Goal: Task Accomplishment & Management: Manage account settings

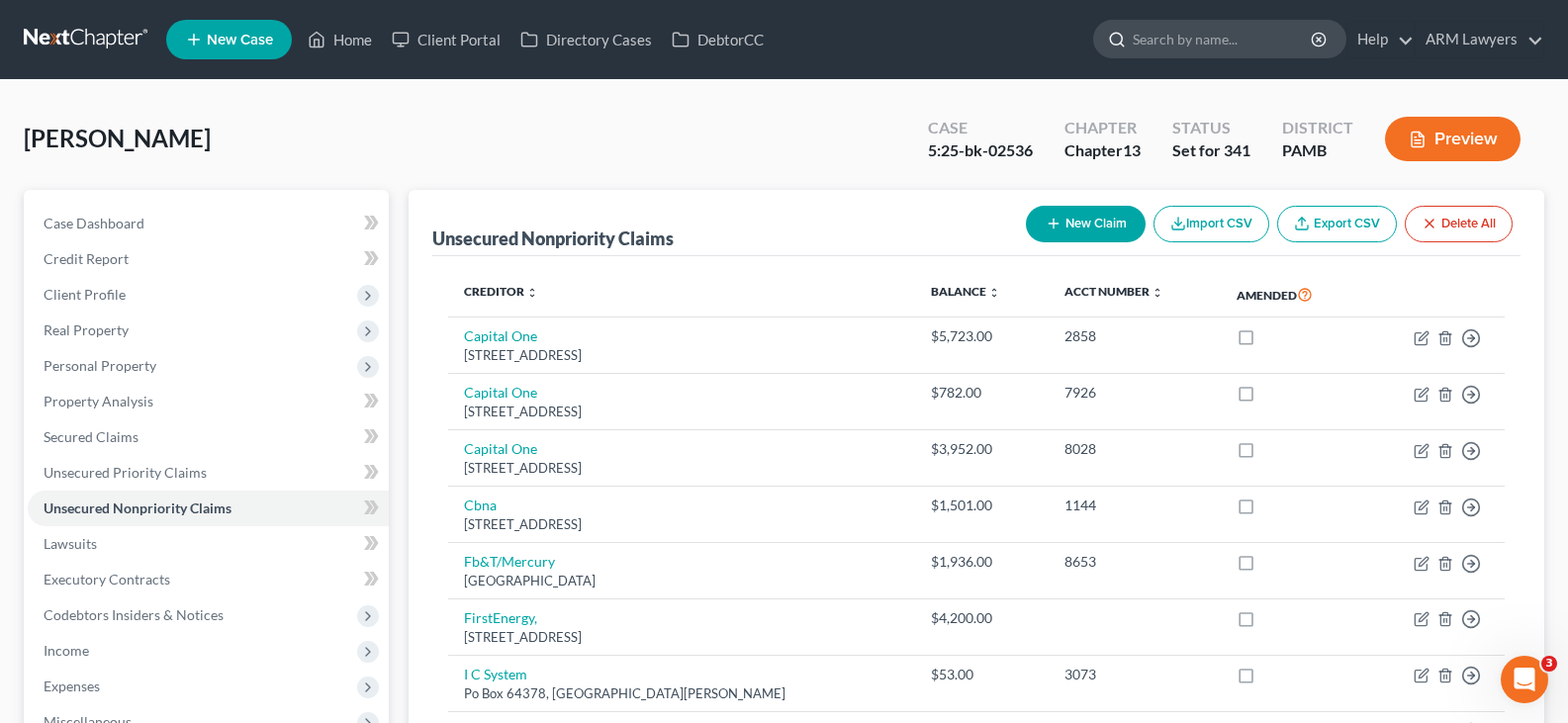
click at [1220, 49] on input "search" at bounding box center [1222, 39] width 181 height 37
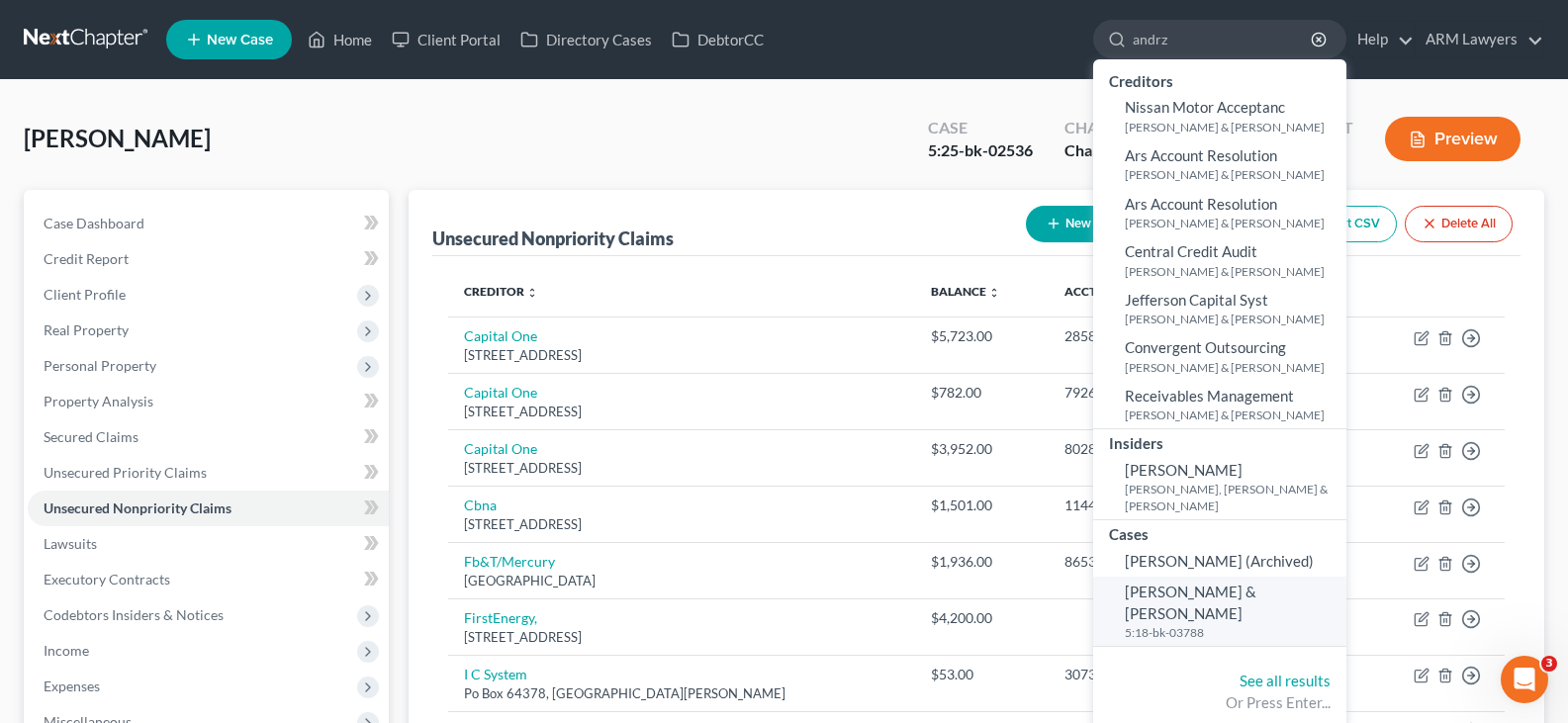
type input "andrz"
click at [1213, 583] on span "[PERSON_NAME] & [PERSON_NAME]" at bounding box center [1190, 602] width 132 height 39
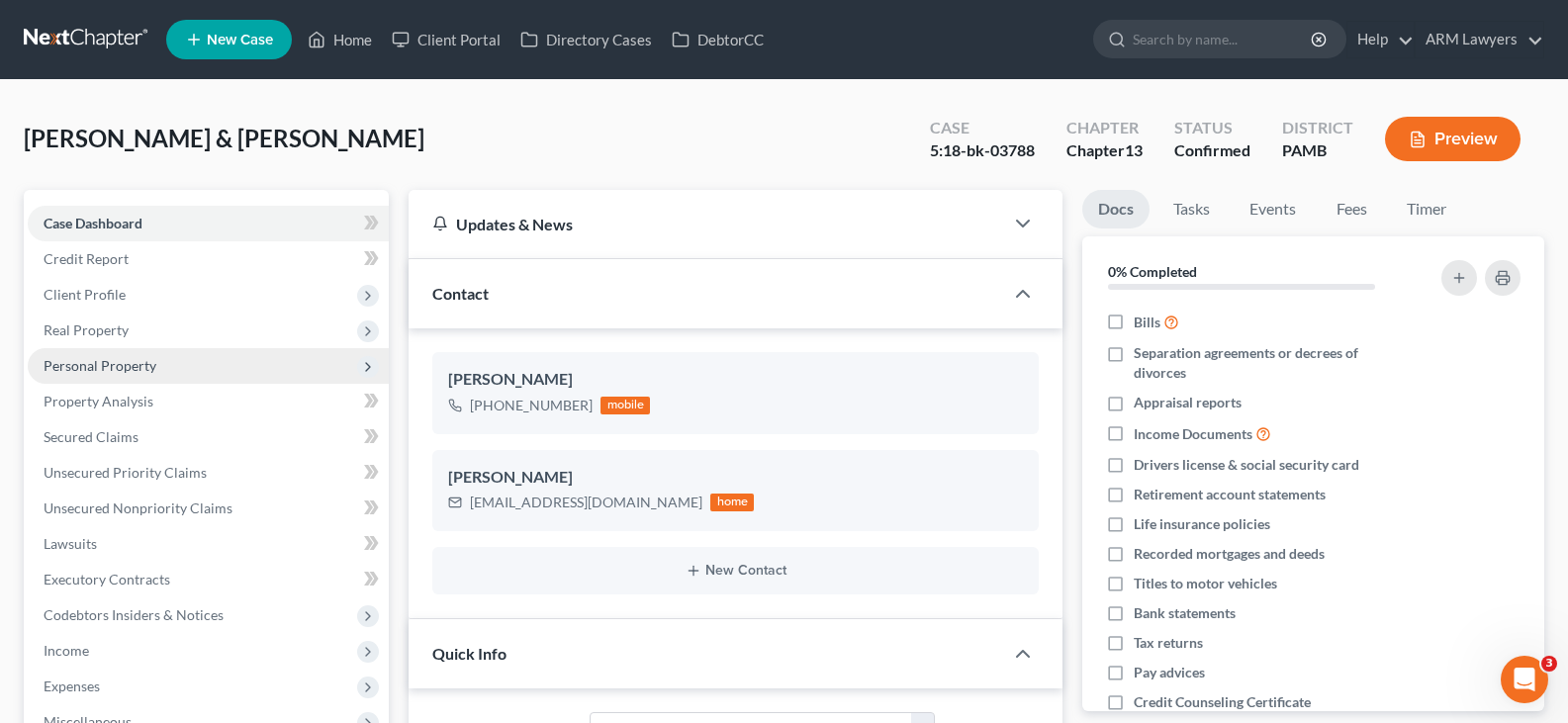
scroll to position [22, 0]
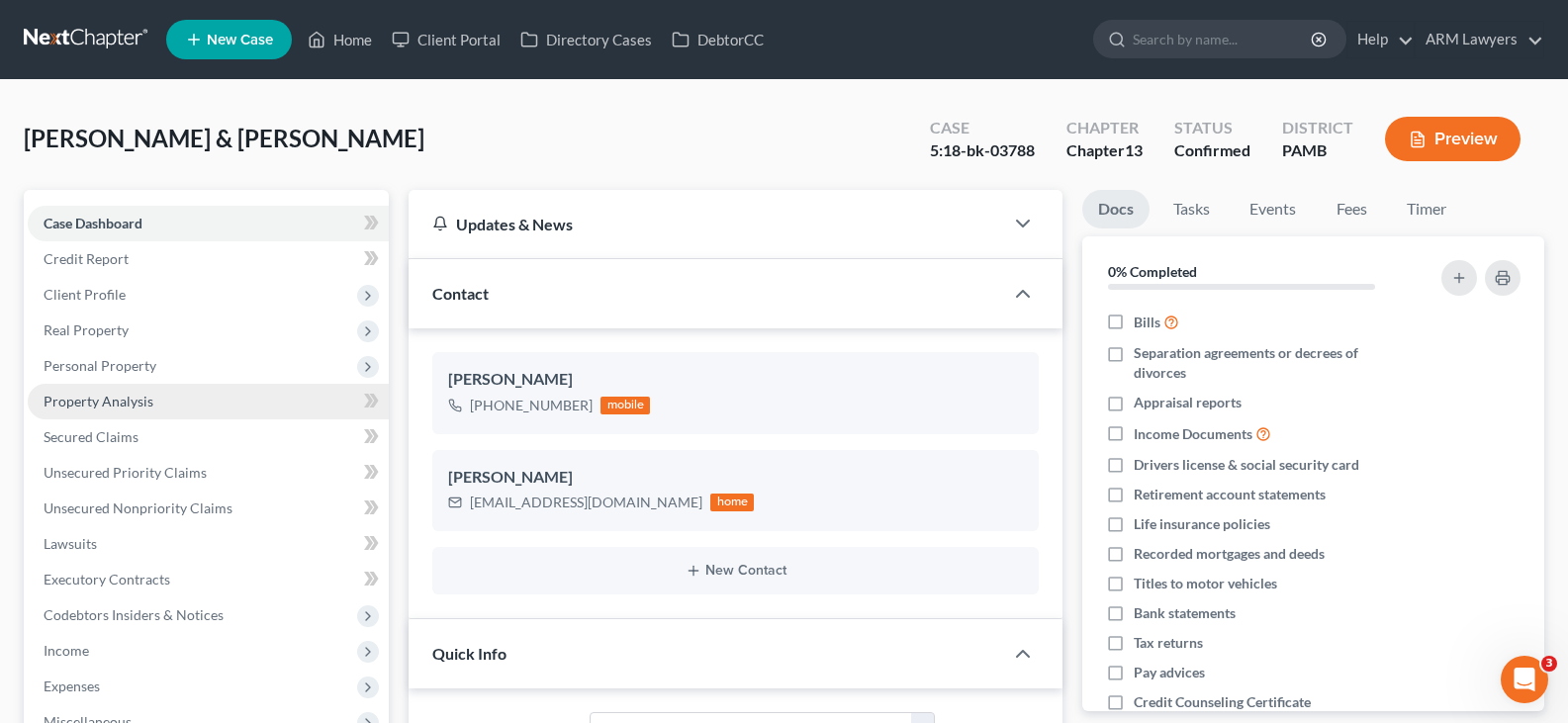
click at [163, 400] on link "Property Analysis" at bounding box center [209, 401] width 362 height 36
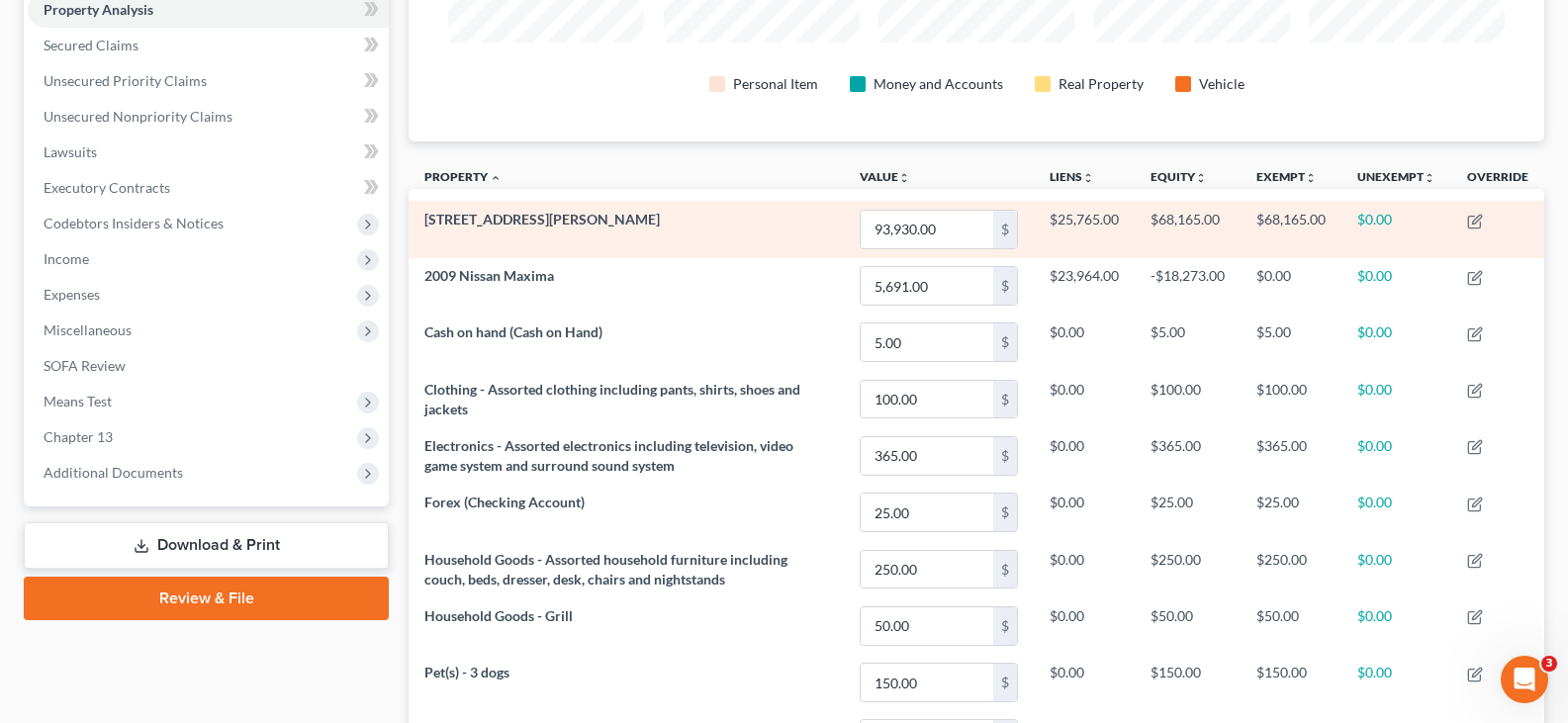
scroll to position [395, 0]
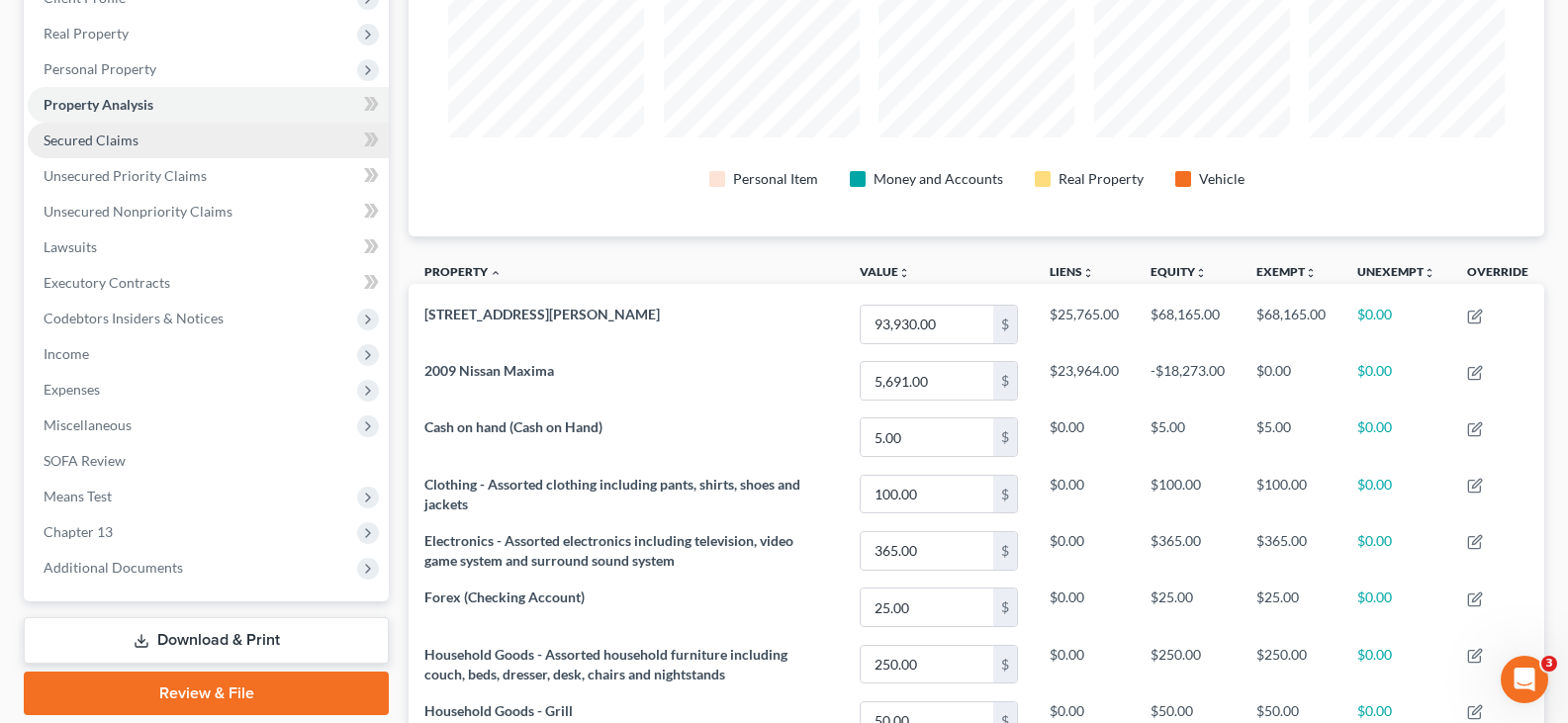
click at [133, 154] on link "Secured Claims" at bounding box center [209, 141] width 362 height 36
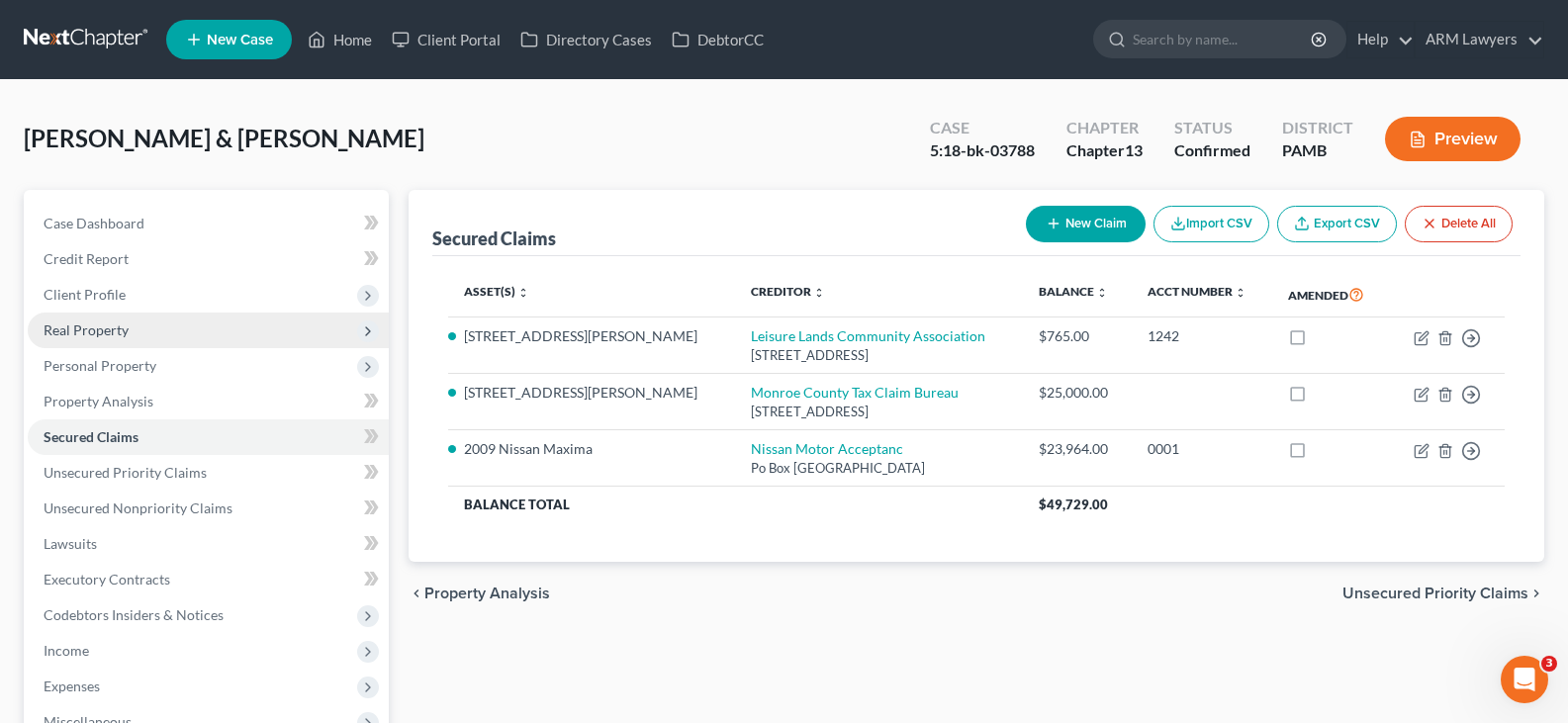
click at [98, 330] on span "Real Property" at bounding box center [86, 330] width 85 height 17
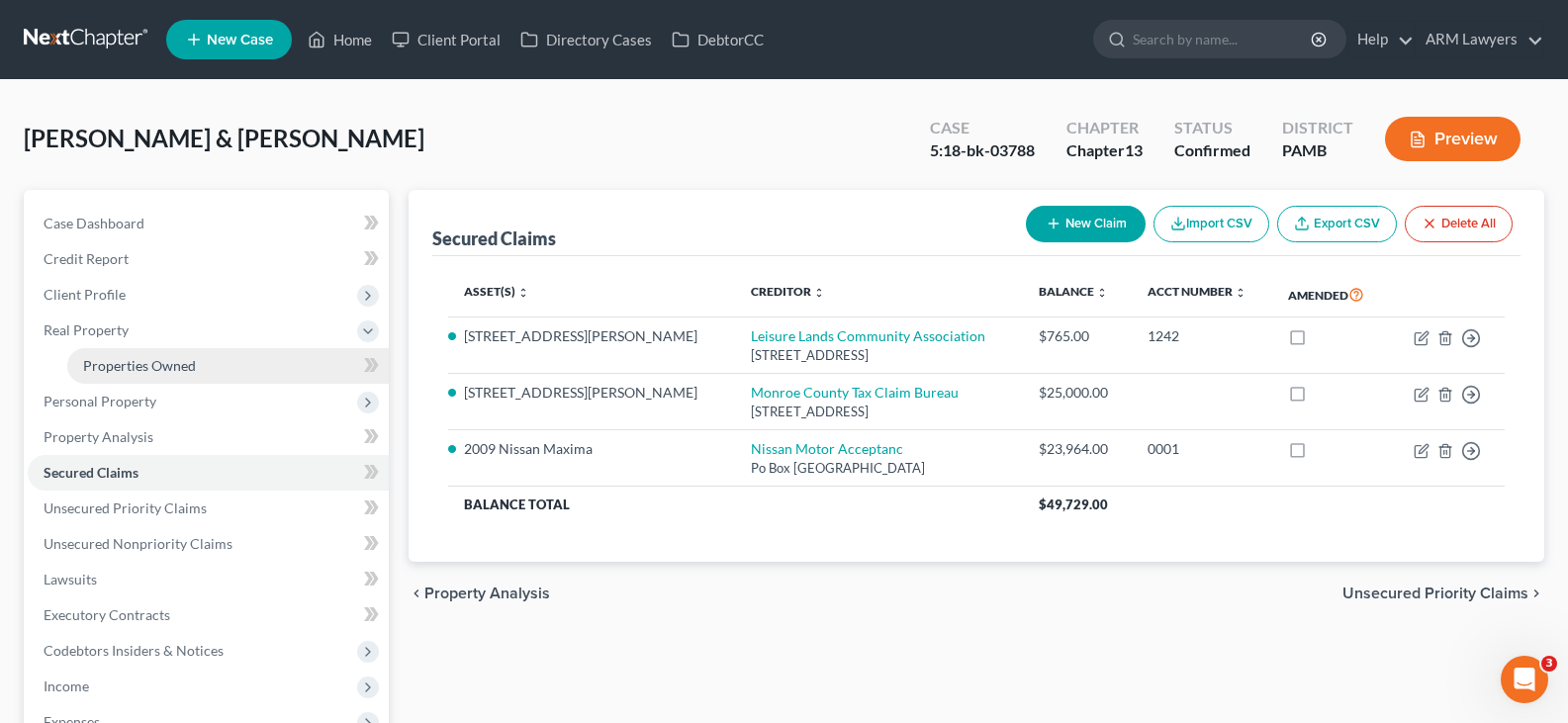
click at [187, 362] on span "Properties Owned" at bounding box center [139, 365] width 113 height 17
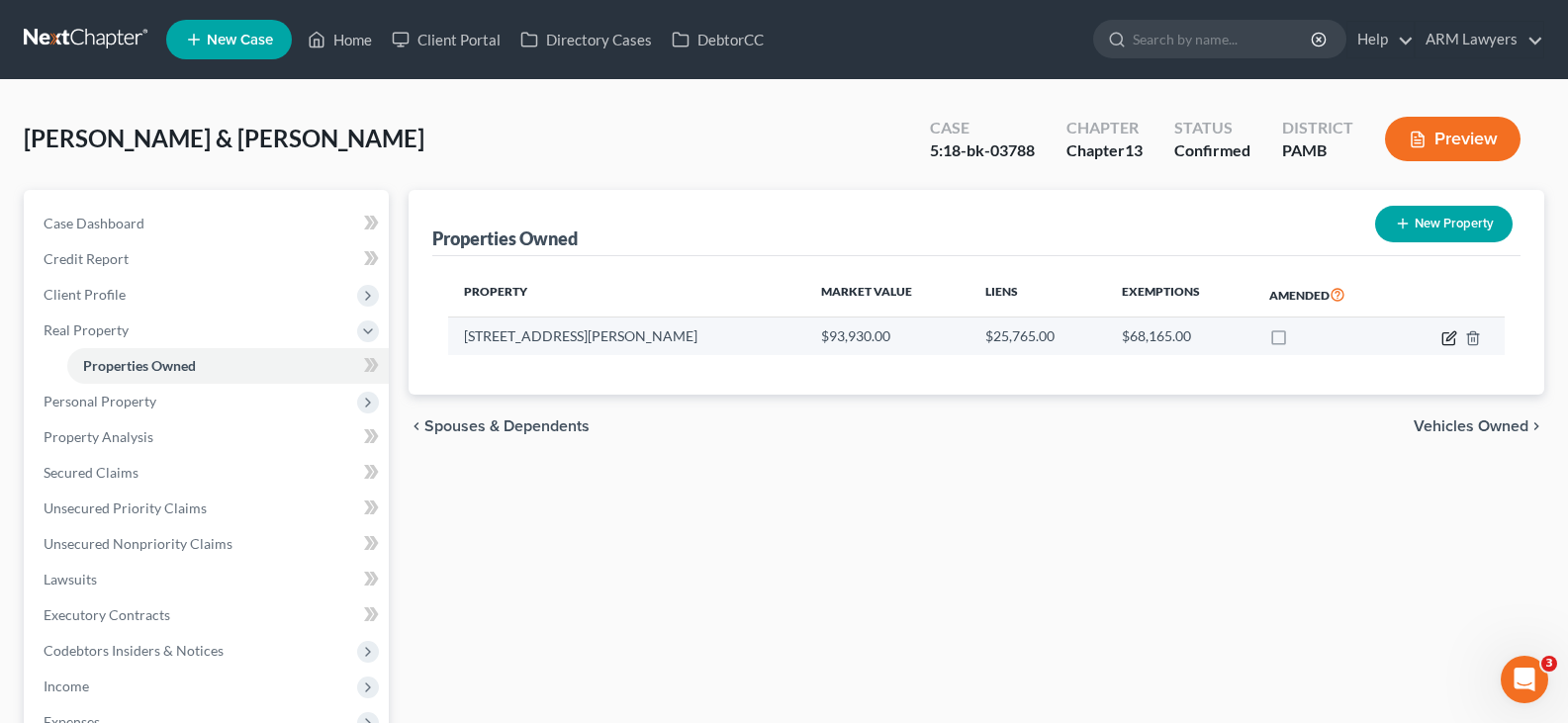
click at [1448, 340] on icon "button" at bounding box center [1449, 339] width 16 height 16
select select "39"
select select "2"
select select "0"
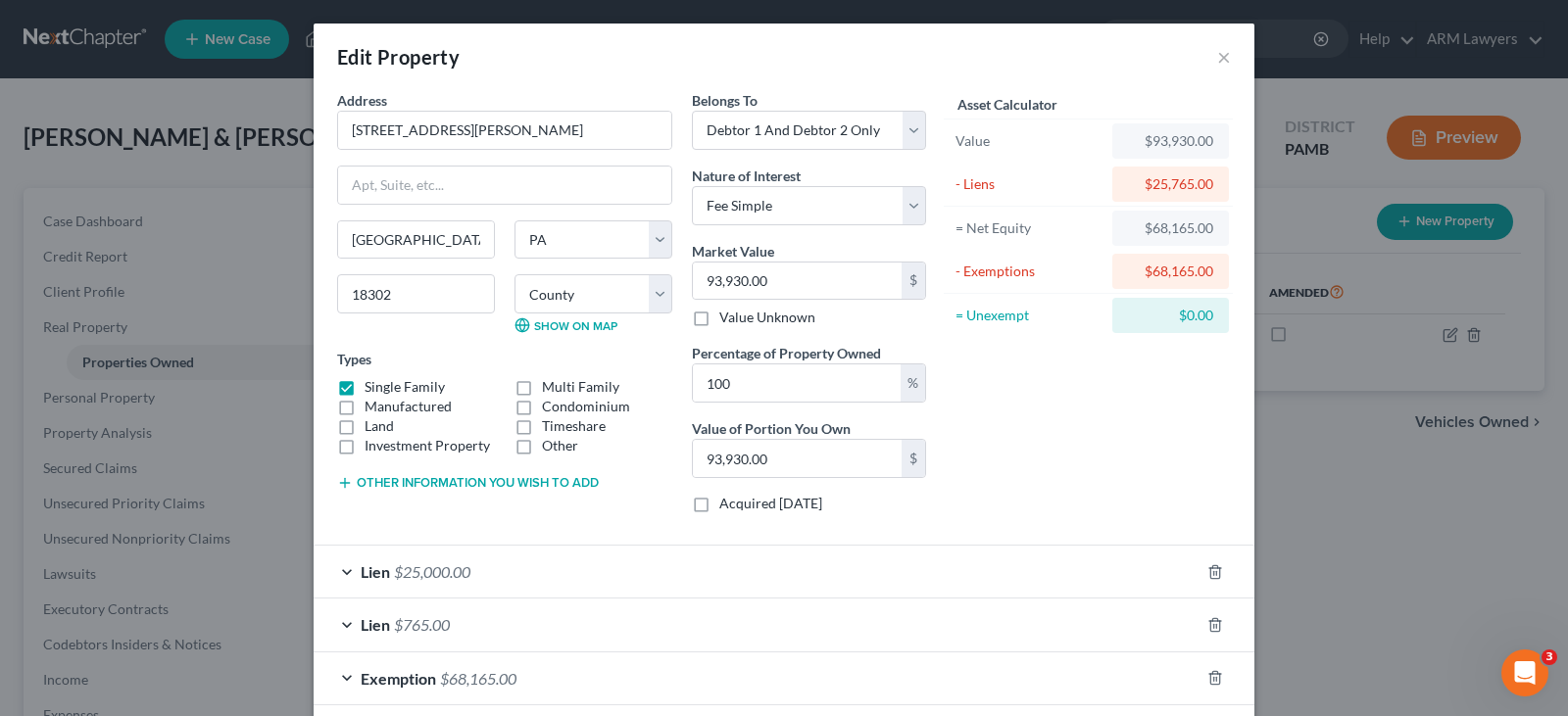
click at [643, 673] on div "Exemption $68,165.00" at bounding box center [757, 678] width 886 height 52
click at [1217, 49] on button "×" at bounding box center [1224, 57] width 14 height 24
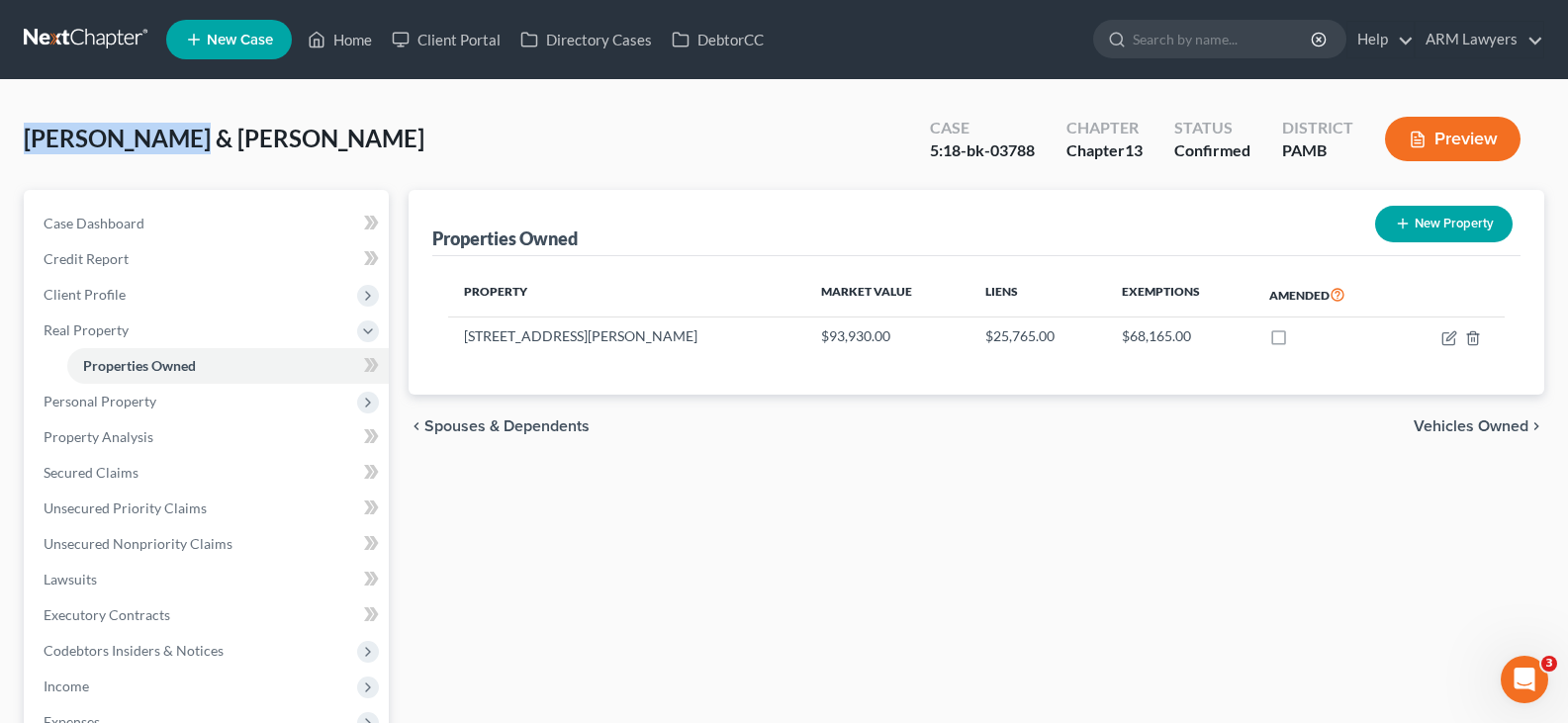
drag, startPoint x: 172, startPoint y: 132, endPoint x: 0, endPoint y: 131, distance: 172.0
click at [0, 131] on div "[PERSON_NAME] & [PERSON_NAME] Upgraded Case 5:18-bk-03788 Chapter Chapter 13 St…" at bounding box center [784, 583] width 1568 height 1008
copy span "[PERSON_NAME],"
drag, startPoint x: 475, startPoint y: 143, endPoint x: 282, endPoint y: 150, distance: 193.1
click at [282, 150] on div "[PERSON_NAME] & [PERSON_NAME] Upgraded Case 5:18-bk-03788 Chapter Chapter 13 St…" at bounding box center [784, 147] width 1521 height 86
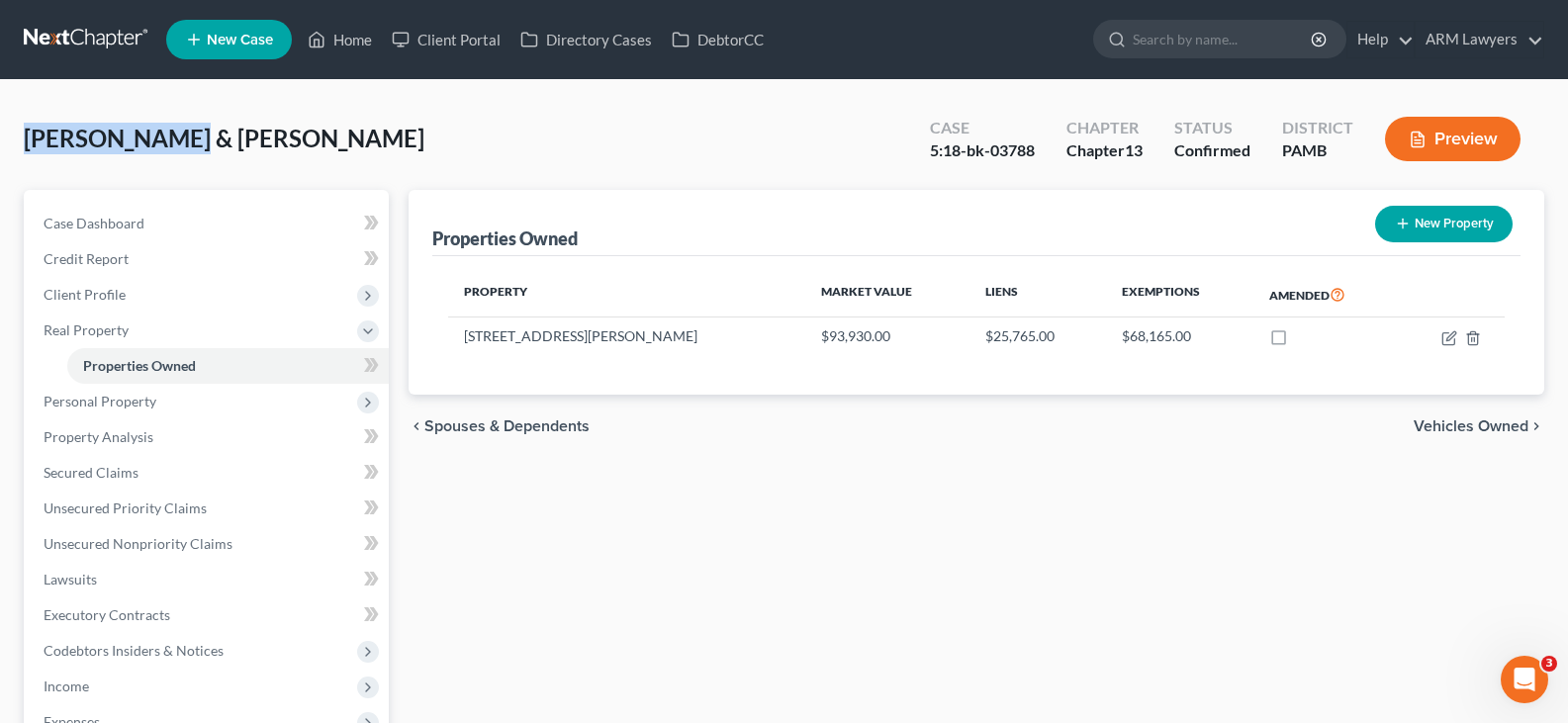
copy span "[PERSON_NAME]"
